Goal: Feedback & Contribution: Leave review/rating

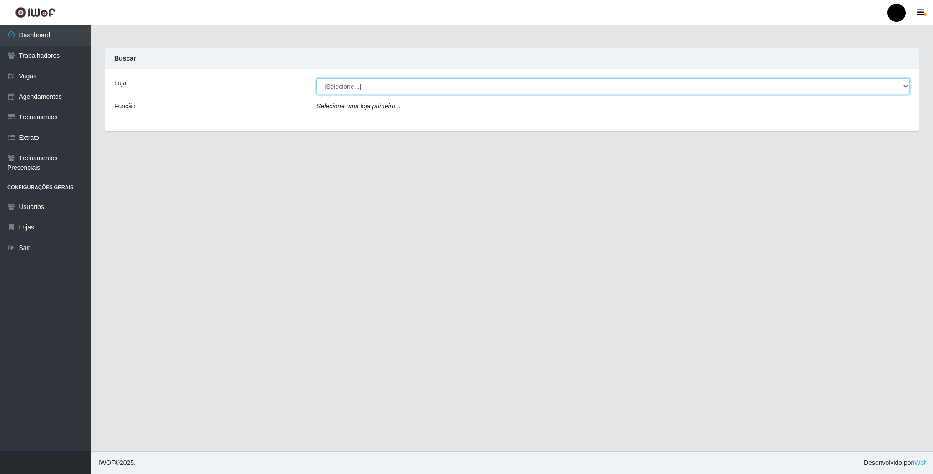
click at [887, 90] on select "[Selecione...] SuperFácil Atacado - Emaús" at bounding box center [613, 86] width 593 height 16
select select "407"
click at [317, 78] on select "[Selecione...] SuperFácil Atacado - Emaús" at bounding box center [613, 86] width 593 height 16
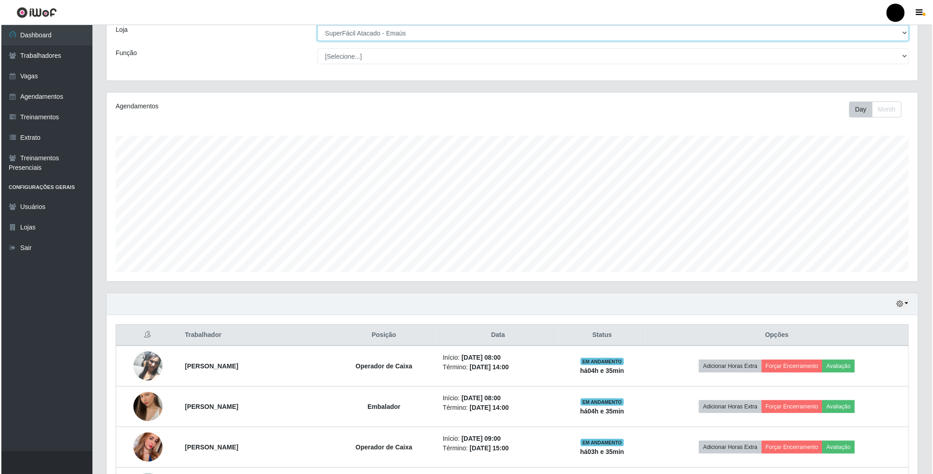
scroll to position [68, 0]
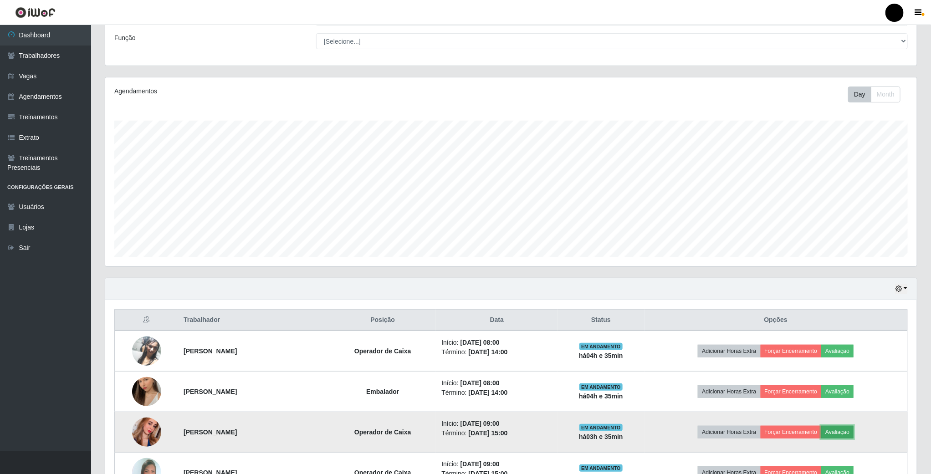
click at [846, 432] on button "Avaliação" at bounding box center [837, 432] width 32 height 13
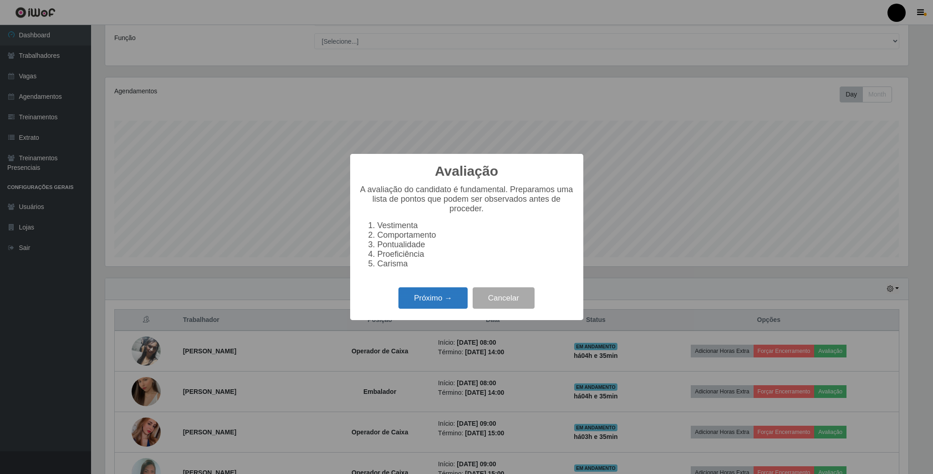
click at [447, 307] on button "Próximo →" at bounding box center [433, 297] width 69 height 21
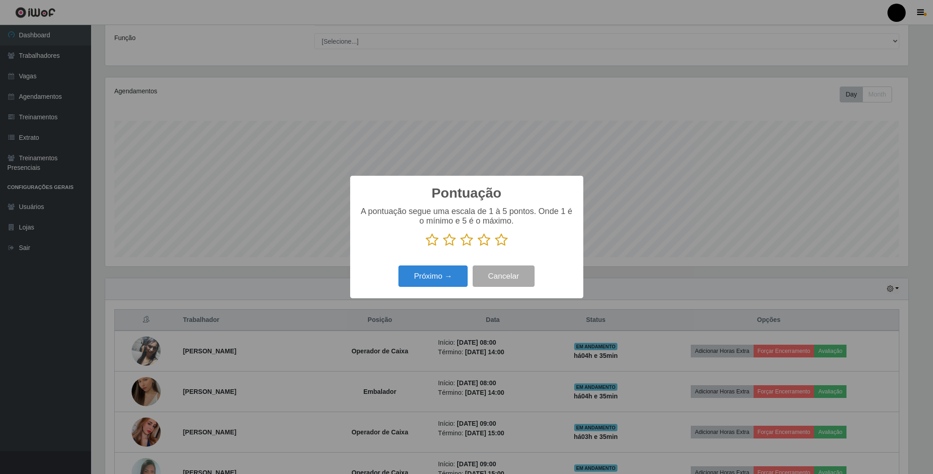
click at [445, 245] on icon at bounding box center [449, 240] width 13 height 14
click at [443, 247] on input "radio" at bounding box center [443, 247] width 0 height 0
click at [438, 272] on button "Próximo →" at bounding box center [433, 276] width 69 height 21
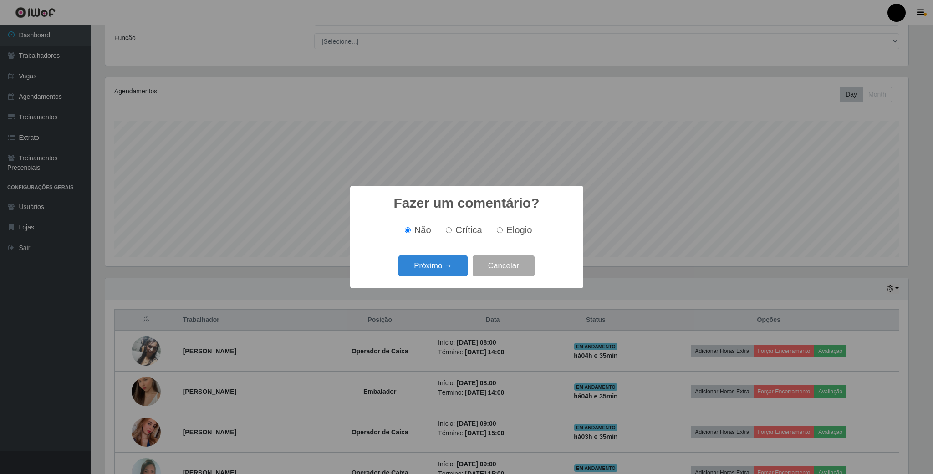
click at [447, 228] on input "Crítica" at bounding box center [449, 230] width 6 height 6
radio input "true"
click at [449, 268] on button "Próximo →" at bounding box center [433, 266] width 69 height 21
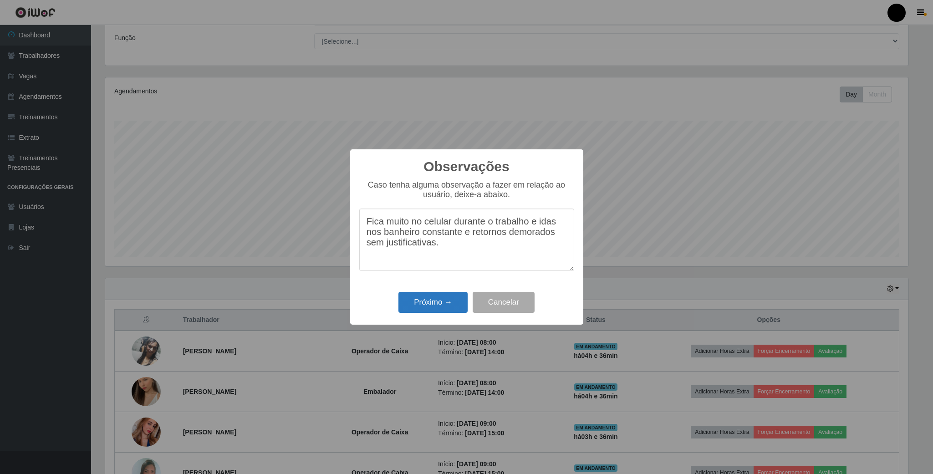
type textarea "Fica muito no celular durante o trabalho e idas nos banheiro constante e retorn…"
click at [429, 301] on button "Próximo →" at bounding box center [433, 302] width 69 height 21
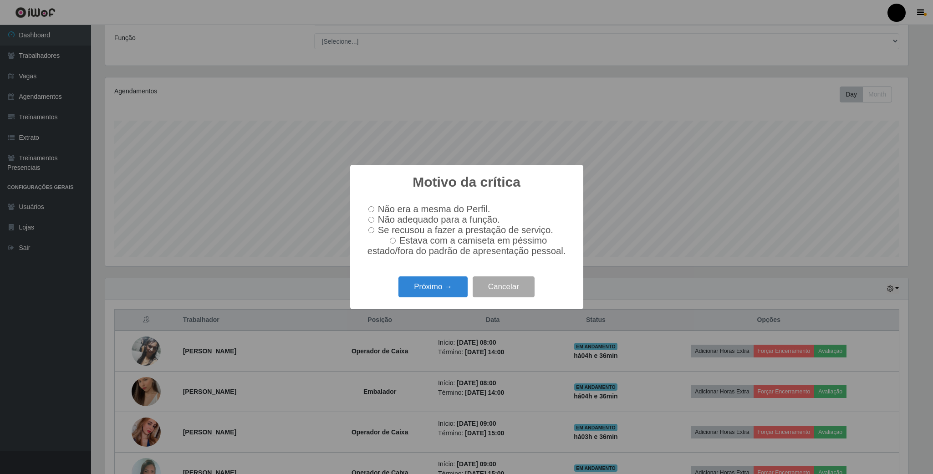
click at [373, 219] on input "Não adequado para a função." at bounding box center [371, 220] width 6 height 6
radio input "true"
click at [424, 298] on button "Próximo →" at bounding box center [433, 286] width 69 height 21
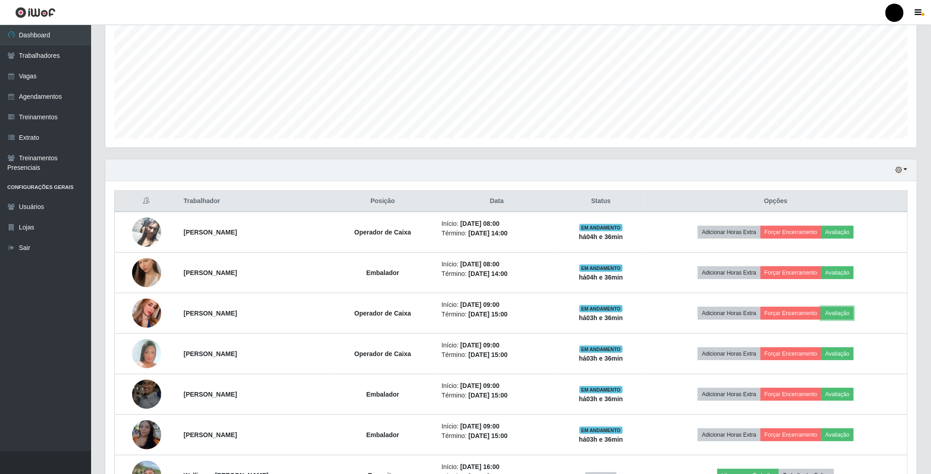
scroll to position [205, 0]
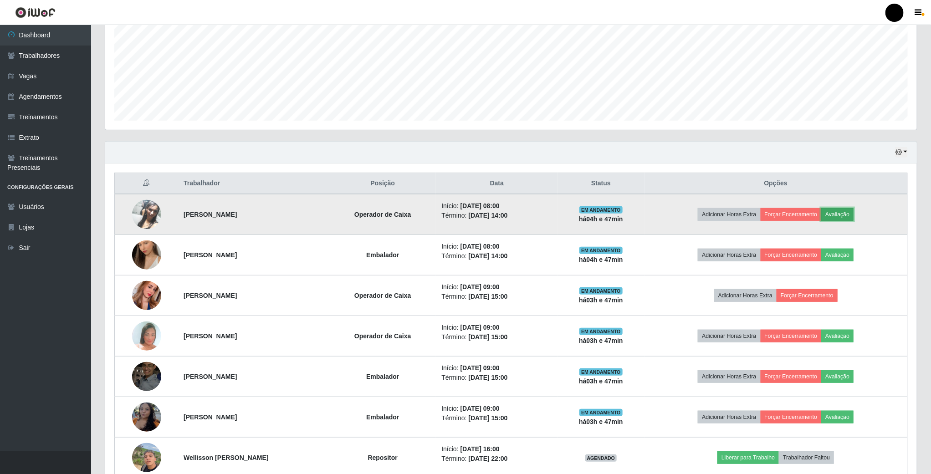
click at [841, 214] on button "Avaliação" at bounding box center [837, 214] width 32 height 13
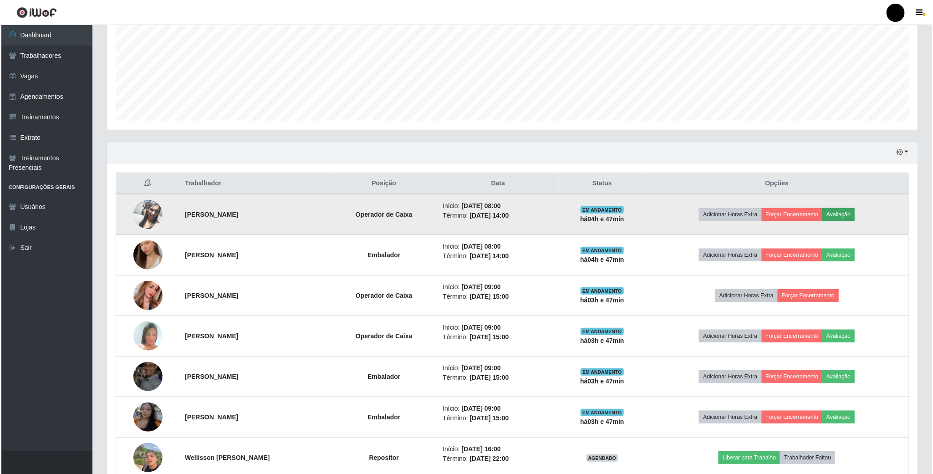
scroll to position [190, 803]
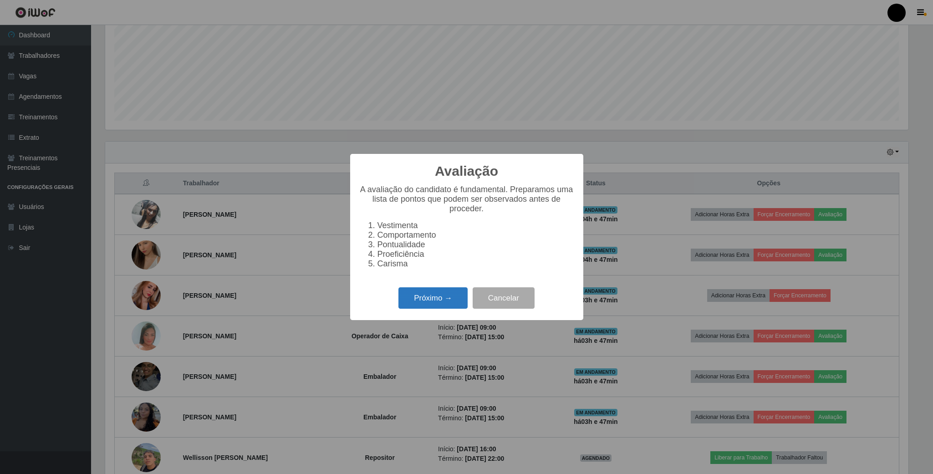
click at [439, 297] on button "Próximo →" at bounding box center [433, 297] width 69 height 21
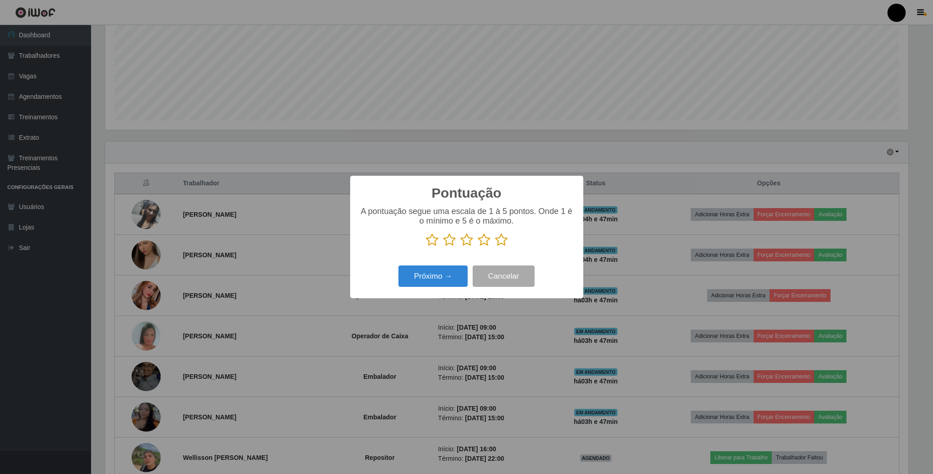
click at [450, 238] on icon at bounding box center [449, 240] width 13 height 14
click at [443, 247] on input "radio" at bounding box center [443, 247] width 0 height 0
click at [445, 281] on button "Próximo →" at bounding box center [433, 276] width 69 height 21
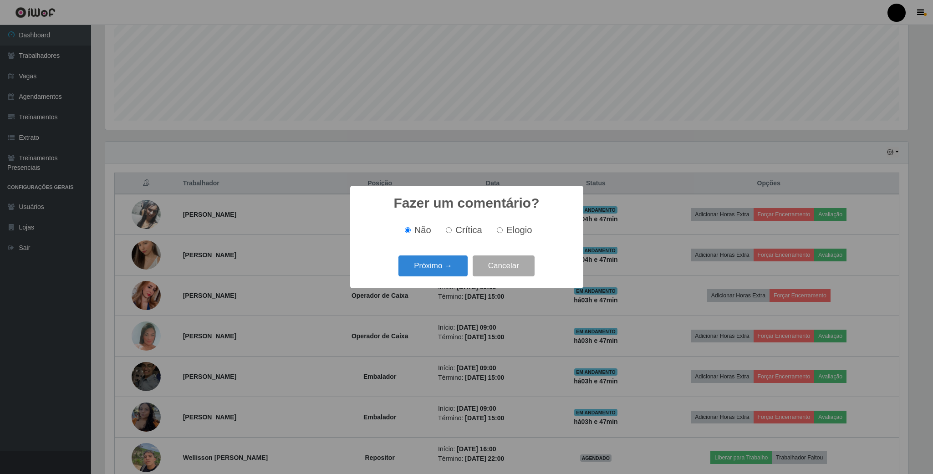
click at [497, 233] on input "Elogio" at bounding box center [500, 230] width 6 height 6
radio input "true"
click at [436, 264] on button "Próximo →" at bounding box center [433, 266] width 69 height 21
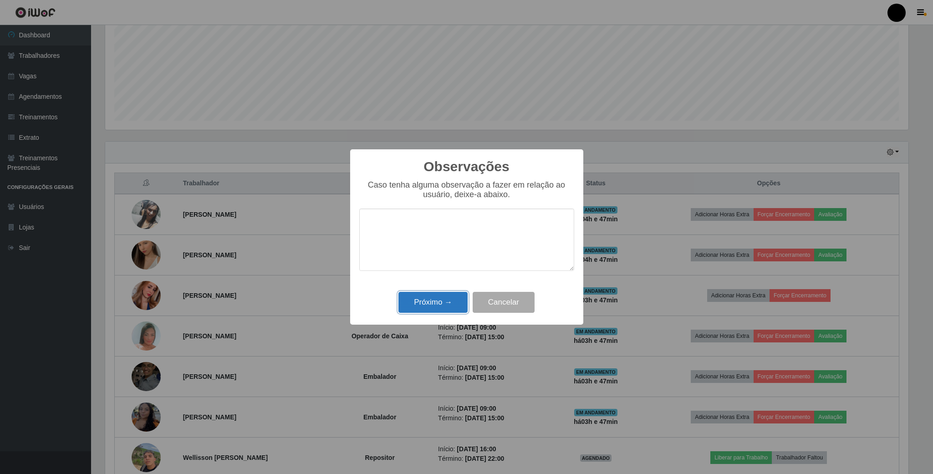
click at [437, 306] on button "Próximo →" at bounding box center [433, 302] width 69 height 21
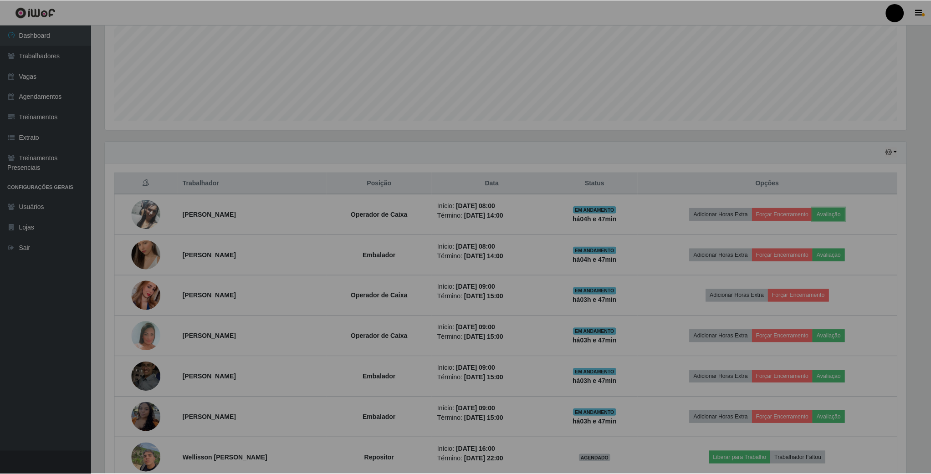
scroll to position [190, 811]
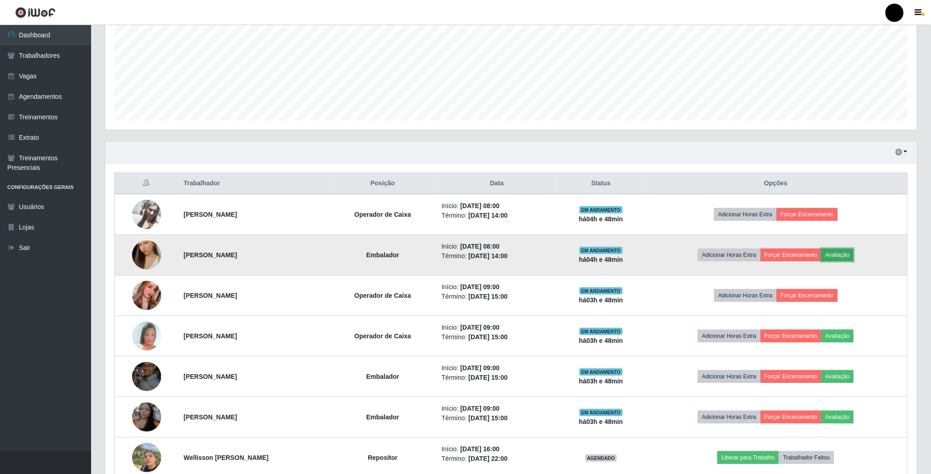
click at [846, 258] on button "Avaliação" at bounding box center [837, 255] width 32 height 13
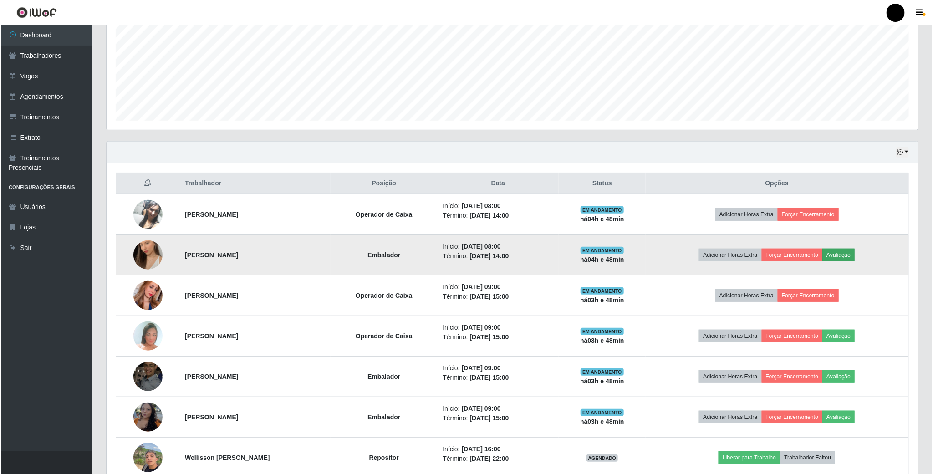
scroll to position [190, 803]
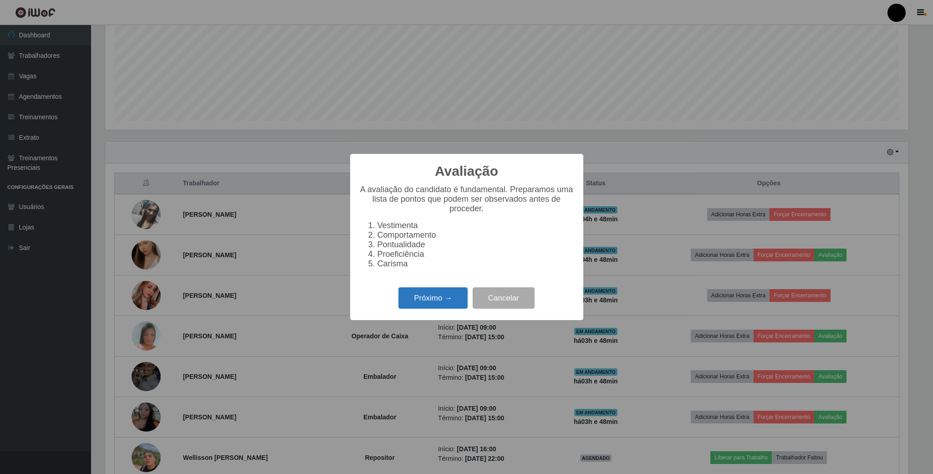
click at [430, 308] on button "Próximo →" at bounding box center [433, 297] width 69 height 21
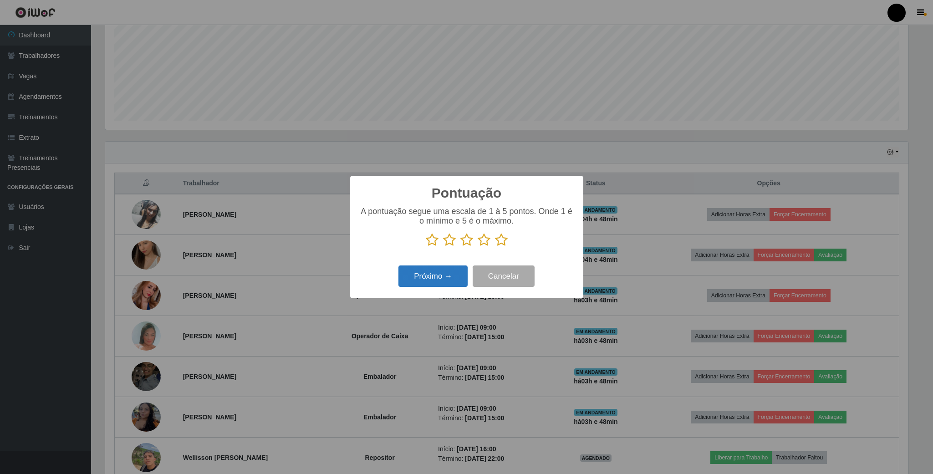
scroll to position [455262, 454649]
click at [450, 243] on icon at bounding box center [449, 240] width 13 height 14
click at [443, 247] on input "radio" at bounding box center [443, 247] width 0 height 0
click at [439, 272] on button "Próximo →" at bounding box center [433, 276] width 69 height 21
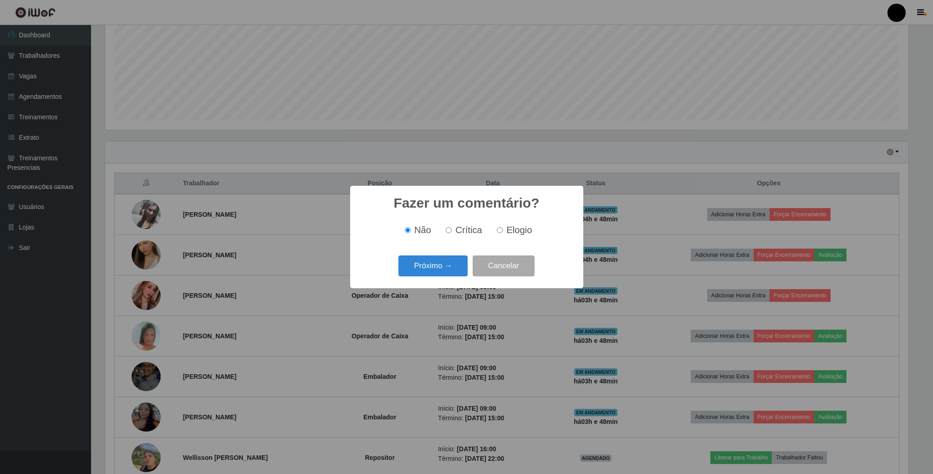
click at [499, 230] on input "Elogio" at bounding box center [500, 230] width 6 height 6
radio input "true"
click at [424, 261] on button "Próximo →" at bounding box center [433, 266] width 69 height 21
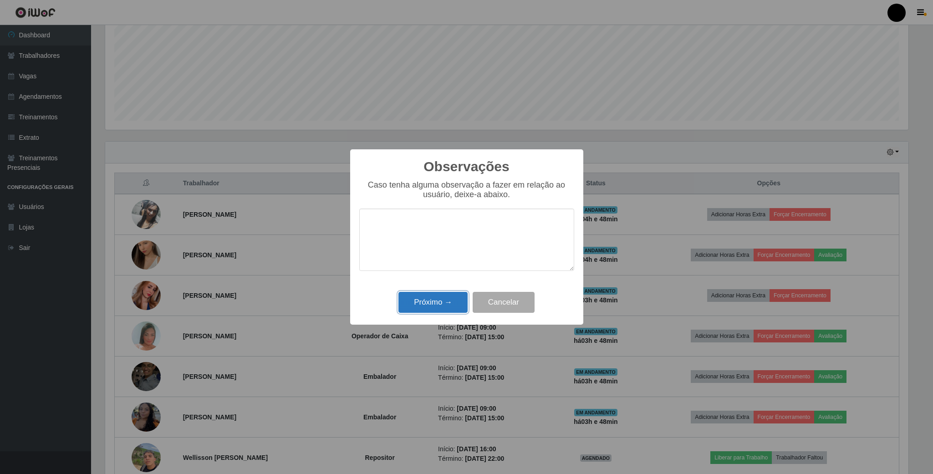
click at [423, 301] on button "Próximo →" at bounding box center [433, 302] width 69 height 21
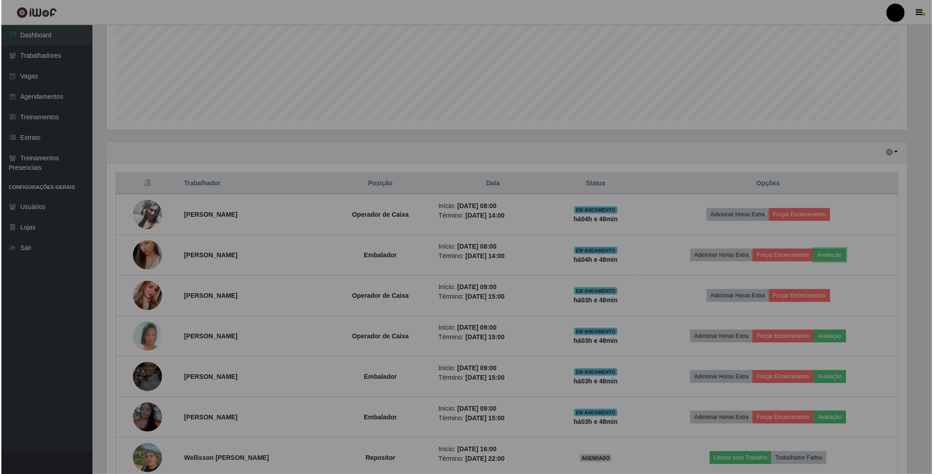
scroll to position [190, 811]
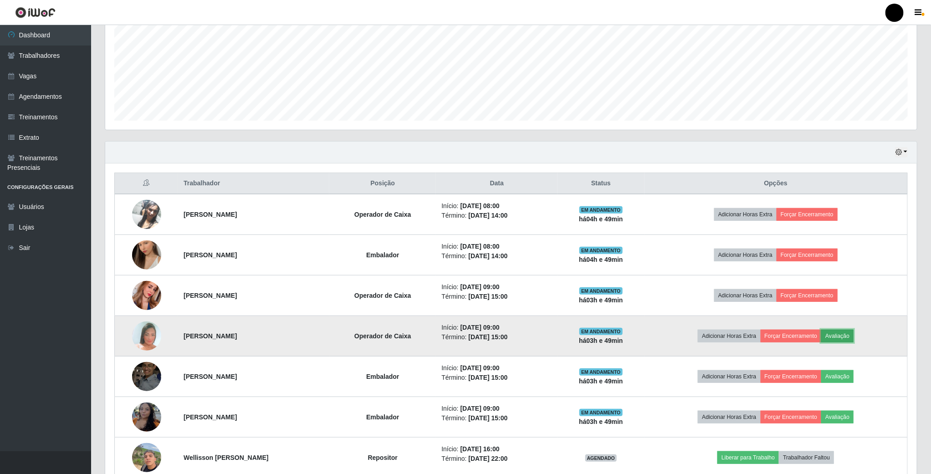
click at [851, 338] on button "Avaliação" at bounding box center [837, 336] width 32 height 13
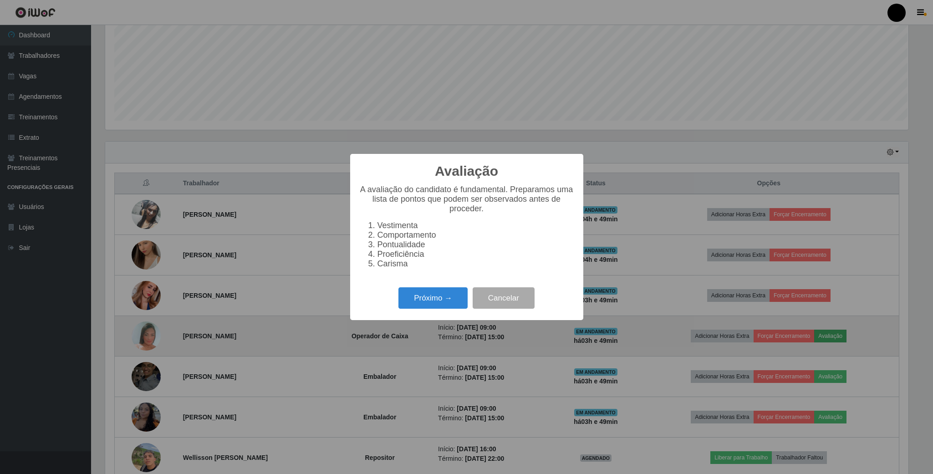
scroll to position [190, 803]
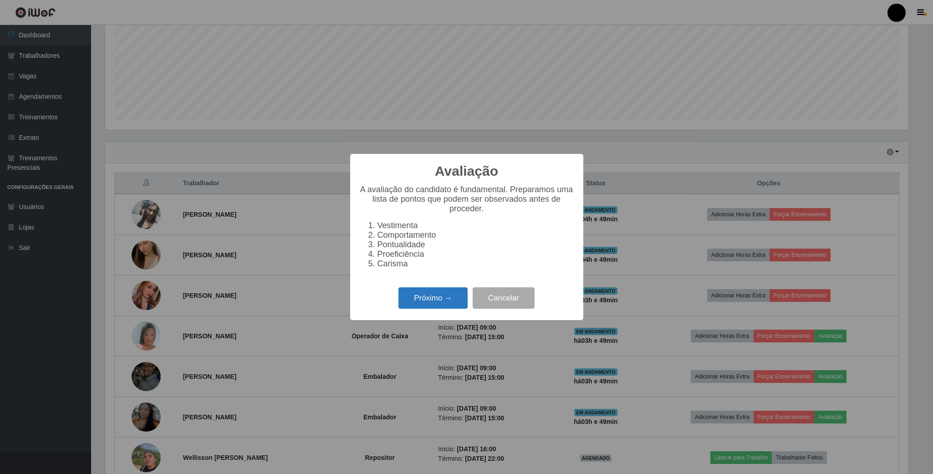
click at [439, 303] on button "Próximo →" at bounding box center [433, 297] width 69 height 21
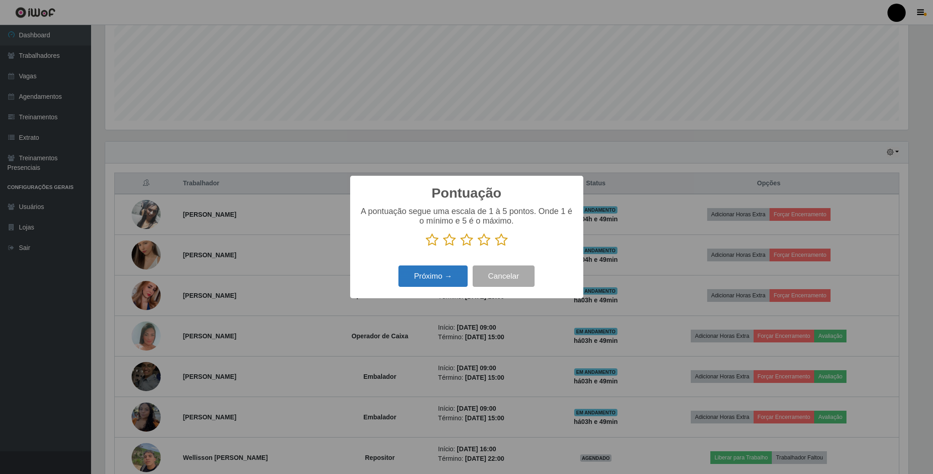
scroll to position [455262, 454649]
drag, startPoint x: 433, startPoint y: 238, endPoint x: 427, endPoint y: 263, distance: 25.8
click at [432, 242] on icon at bounding box center [432, 240] width 13 height 14
click at [426, 247] on input "radio" at bounding box center [426, 247] width 0 height 0
click at [424, 272] on button "Próximo →" at bounding box center [433, 276] width 69 height 21
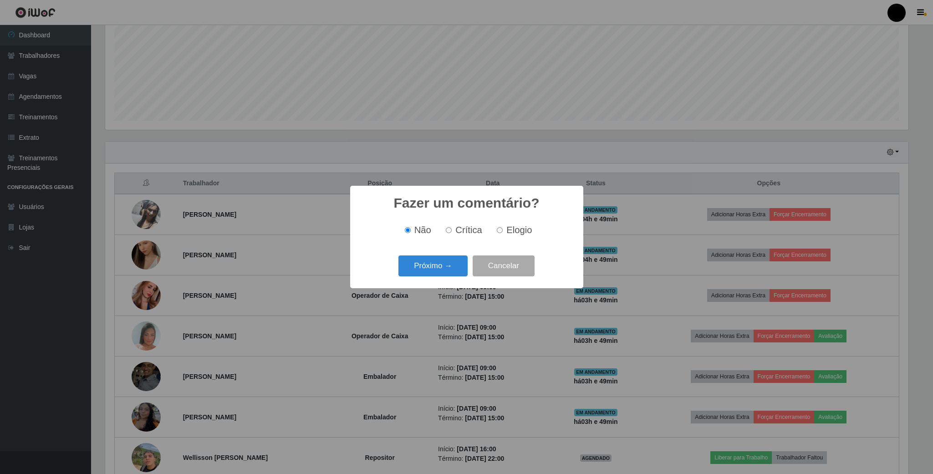
drag, startPoint x: 499, startPoint y: 229, endPoint x: 434, endPoint y: 253, distance: 69.5
click at [497, 230] on input "Elogio" at bounding box center [500, 230] width 6 height 6
radio input "true"
click at [424, 262] on button "Próximo →" at bounding box center [433, 266] width 69 height 21
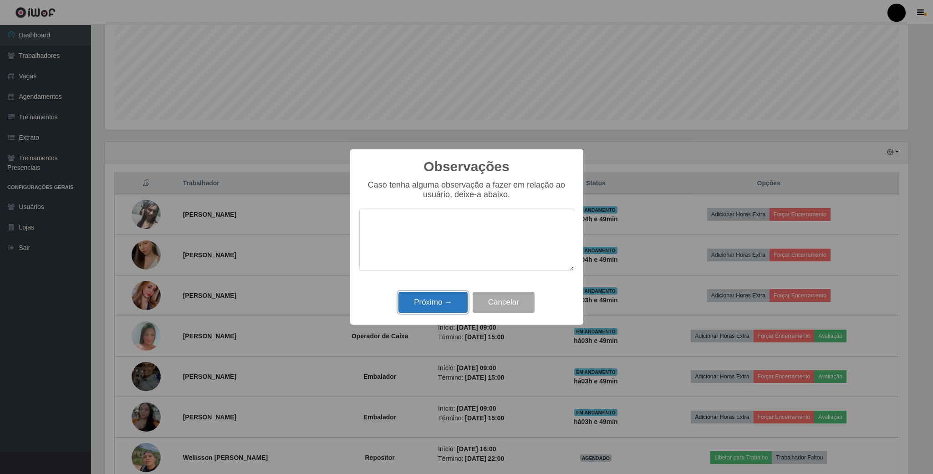
click at [424, 300] on button "Próximo →" at bounding box center [433, 302] width 69 height 21
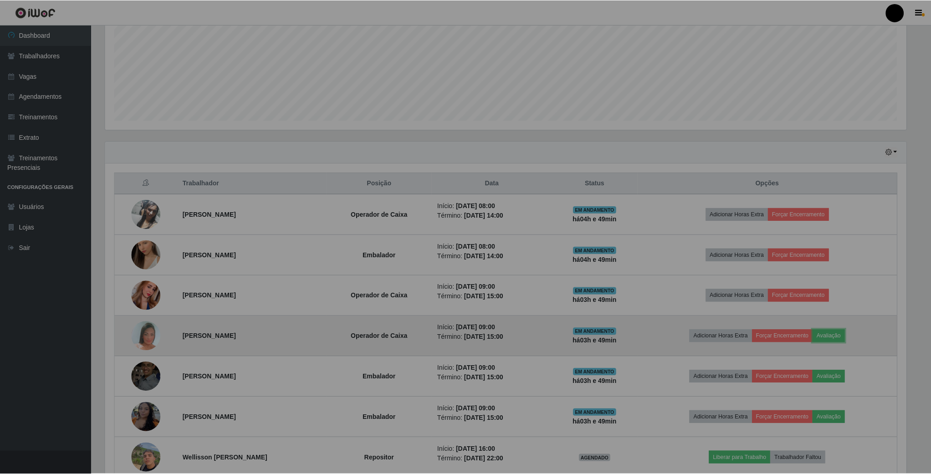
scroll to position [190, 811]
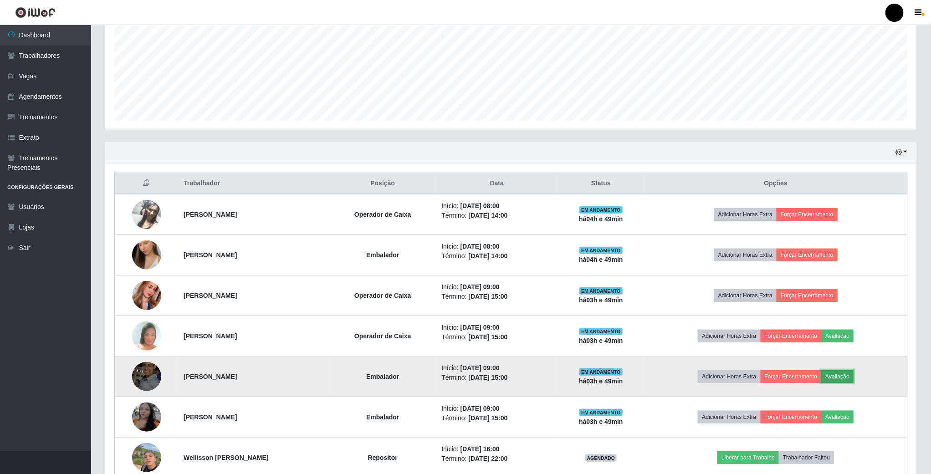
click at [854, 380] on button "Avaliação" at bounding box center [837, 376] width 32 height 13
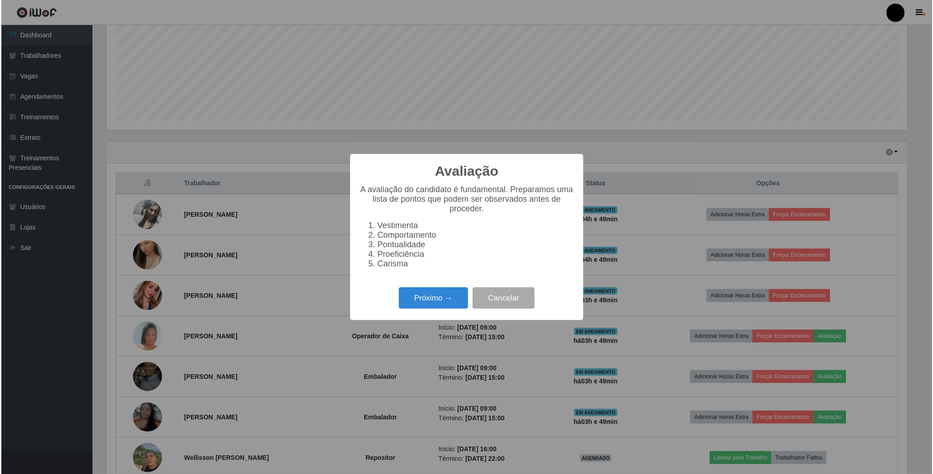
scroll to position [190, 803]
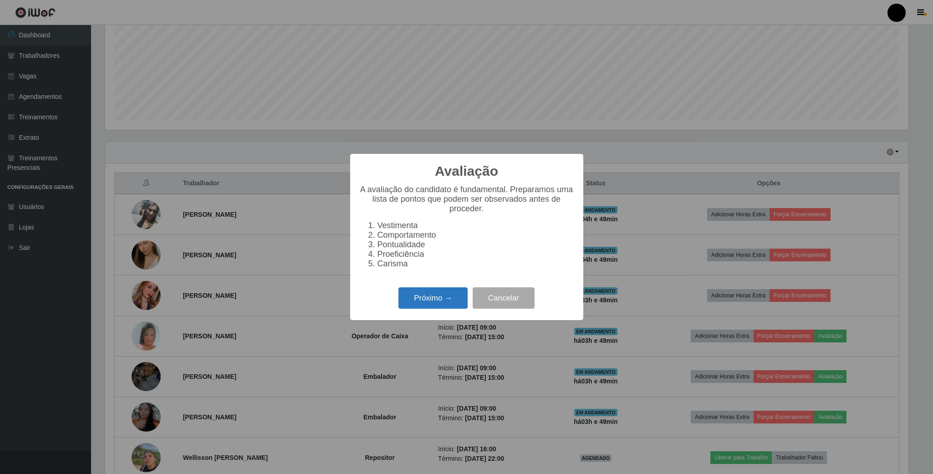
click at [440, 296] on button "Próximo →" at bounding box center [433, 297] width 69 height 21
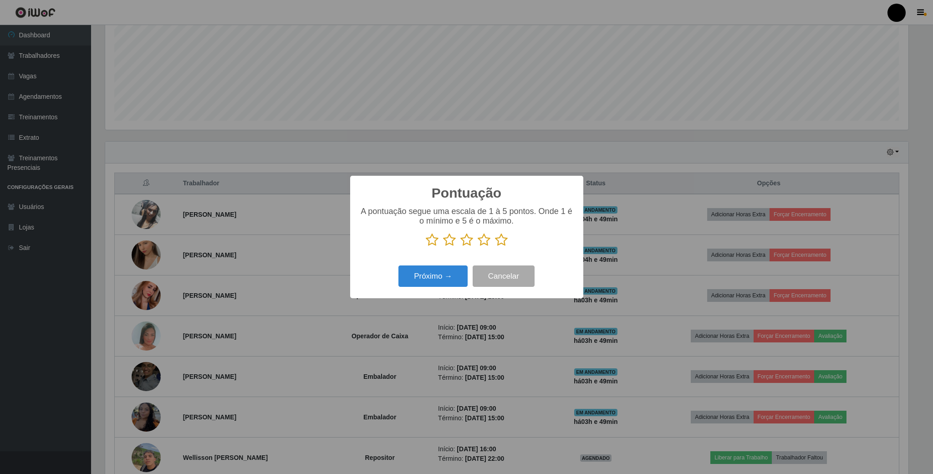
scroll to position [455262, 454649]
click at [481, 236] on icon at bounding box center [484, 240] width 13 height 14
click at [478, 247] on input "radio" at bounding box center [478, 247] width 0 height 0
click at [443, 275] on button "Próximo →" at bounding box center [433, 276] width 69 height 21
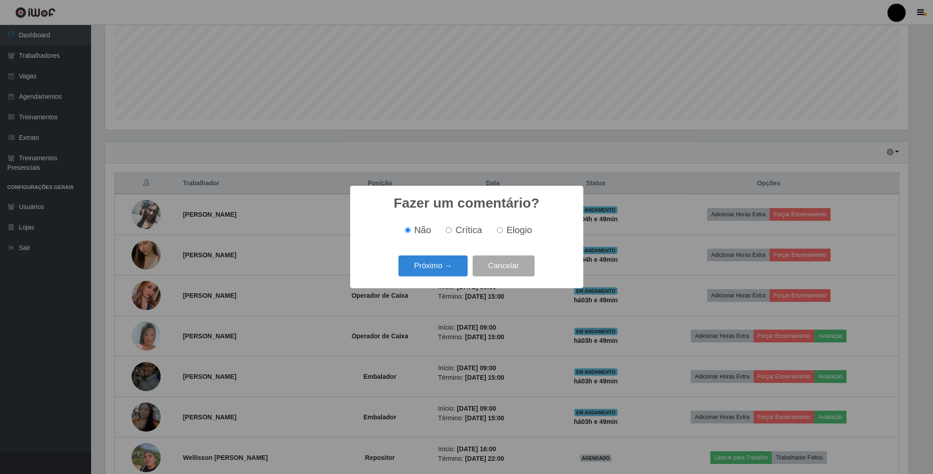
click at [500, 229] on input "Elogio" at bounding box center [500, 230] width 6 height 6
radio input "true"
click at [433, 263] on button "Próximo →" at bounding box center [433, 266] width 69 height 21
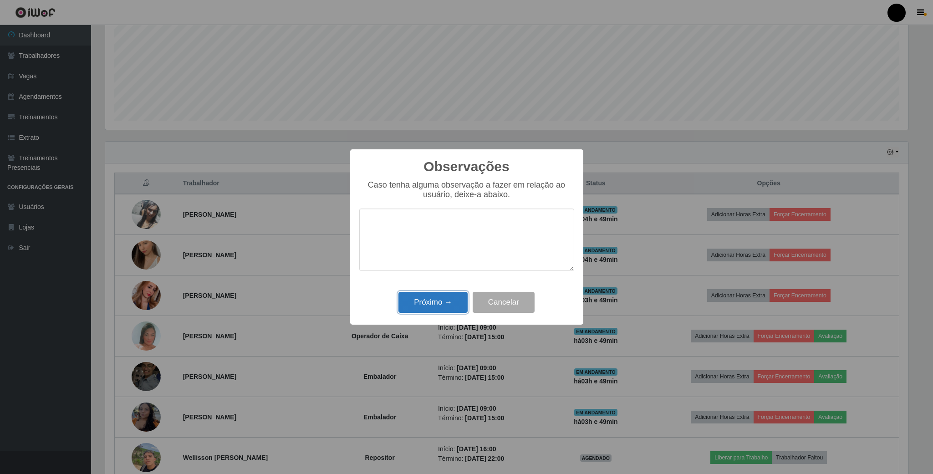
click at [432, 300] on button "Próximo →" at bounding box center [433, 302] width 69 height 21
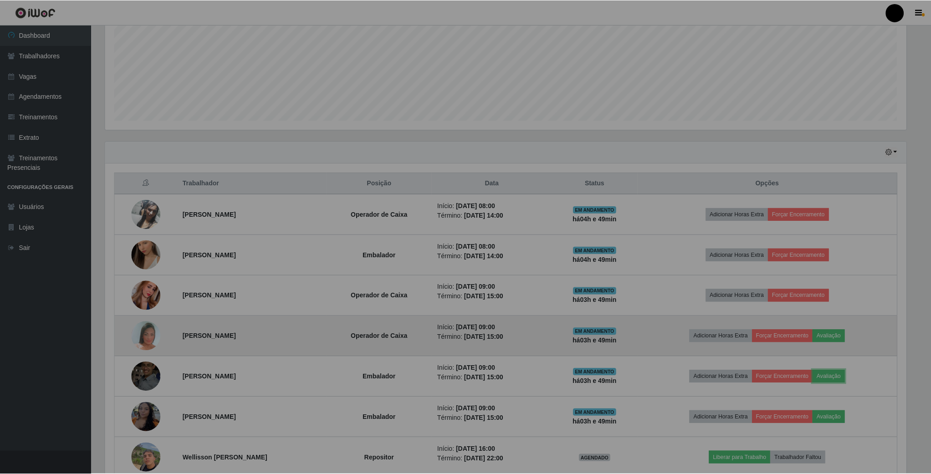
scroll to position [190, 811]
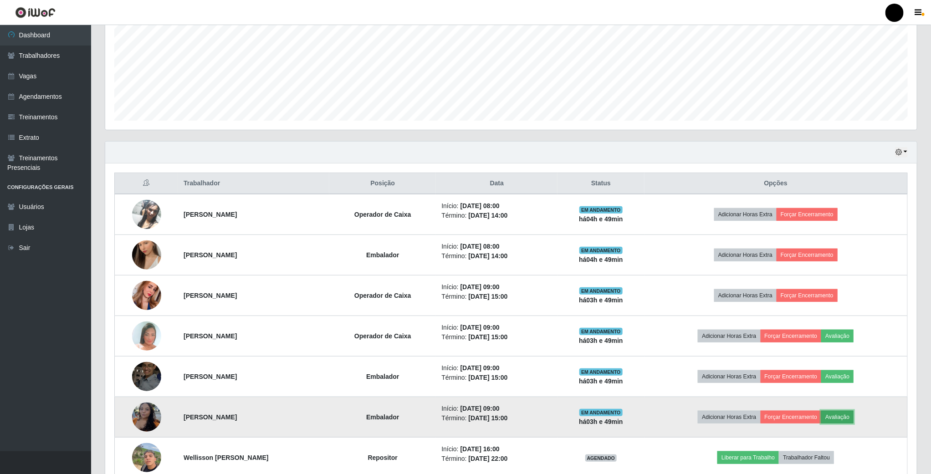
click at [843, 424] on button "Avaliação" at bounding box center [837, 417] width 32 height 13
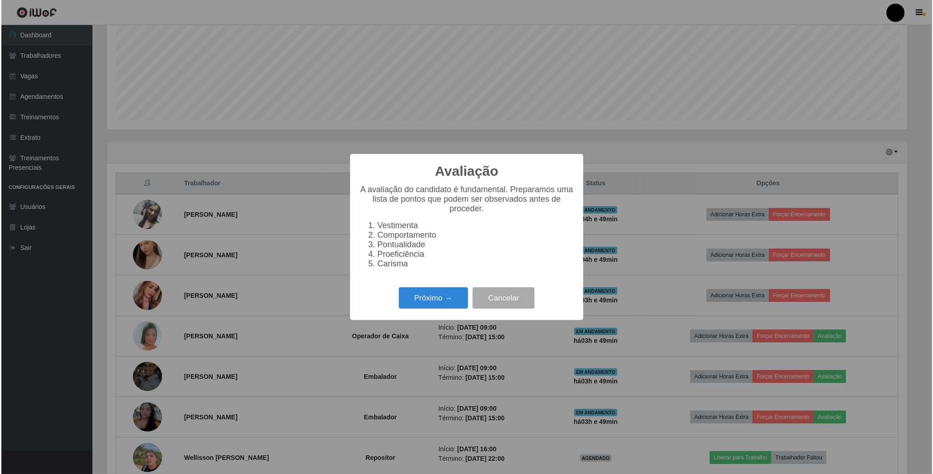
scroll to position [190, 803]
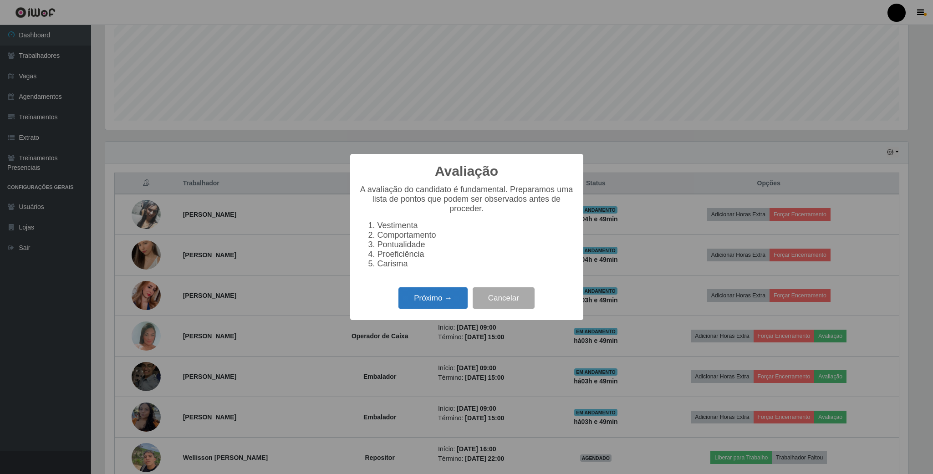
click at [451, 293] on div "Próximo → Cancelar" at bounding box center [466, 298] width 215 height 26
click at [450, 296] on button "Próximo →" at bounding box center [433, 297] width 69 height 21
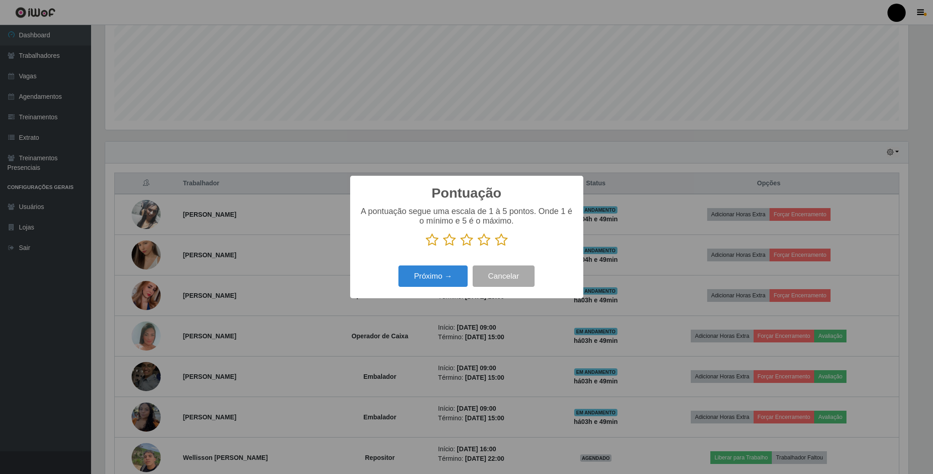
scroll to position [455262, 454649]
click at [486, 242] on icon at bounding box center [484, 240] width 13 height 14
click at [478, 247] on input "radio" at bounding box center [478, 247] width 0 height 0
click at [442, 281] on button "Próximo →" at bounding box center [433, 276] width 69 height 21
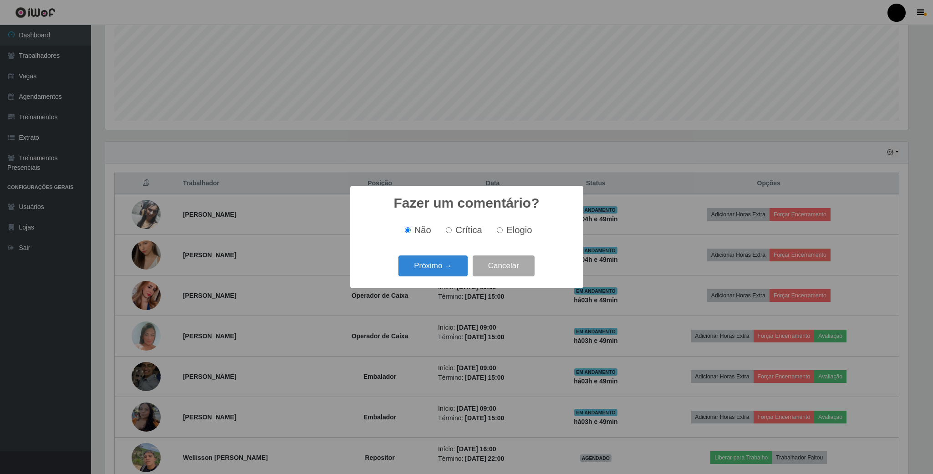
click at [503, 231] on label "Elogio" at bounding box center [512, 230] width 39 height 10
click at [503, 231] on input "Elogio" at bounding box center [500, 230] width 6 height 6
radio input "true"
drag, startPoint x: 445, startPoint y: 254, endPoint x: 443, endPoint y: 262, distance: 8.3
click at [445, 255] on div "Próximo → Cancelar" at bounding box center [466, 266] width 215 height 26
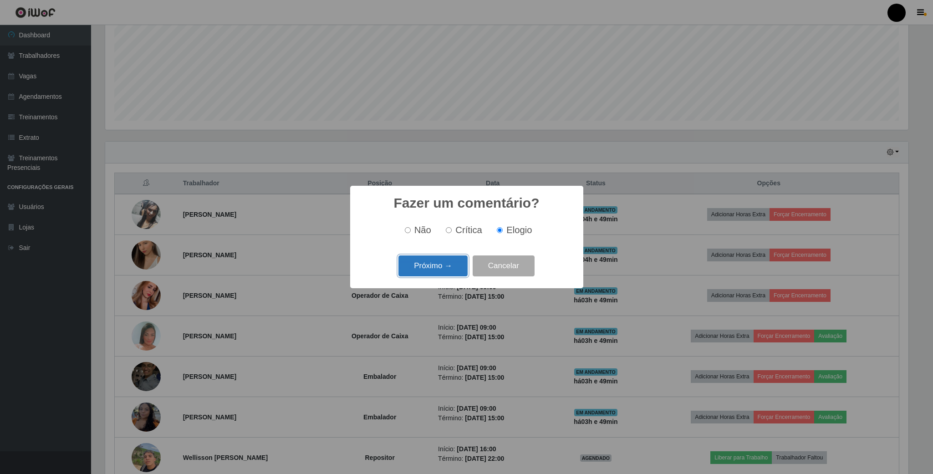
click at [443, 263] on button "Próximo →" at bounding box center [433, 266] width 69 height 21
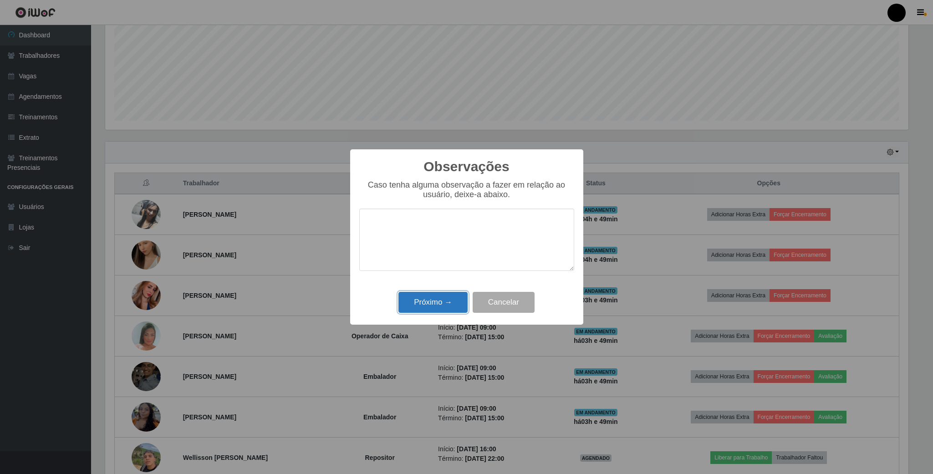
click at [446, 296] on button "Próximo →" at bounding box center [433, 302] width 69 height 21
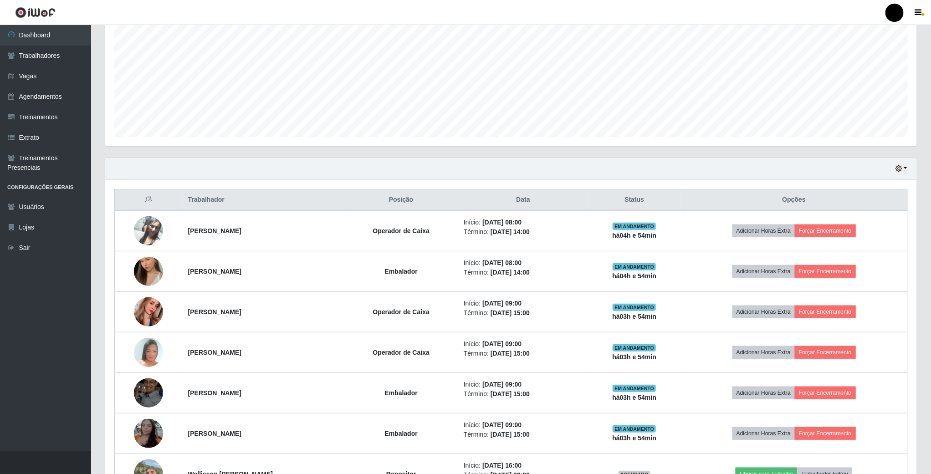
scroll to position [137, 0]
